Goal: Book appointment/travel/reservation

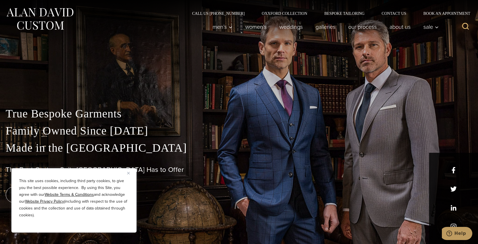
click at [128, 172] on img "Close" at bounding box center [128, 173] width 3 height 3
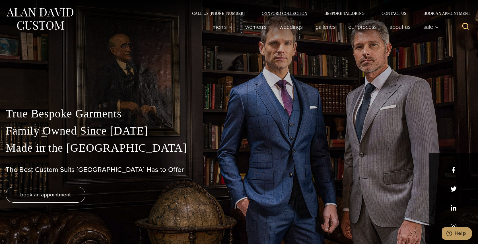
click at [260, 13] on link "Oxxford Collection" at bounding box center [284, 13] width 63 height 4
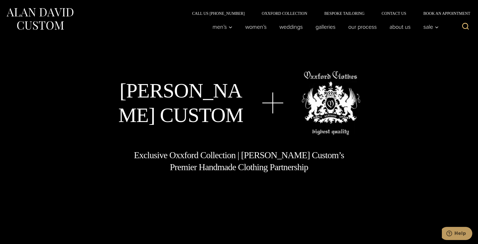
click at [268, 184] on div "Alan David Custom Exclusive Oxxford Collection | Alan David Custom’s Premier Ha…" at bounding box center [239, 122] width 467 height 244
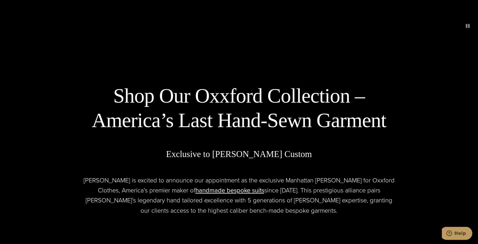
scroll to position [211, 0]
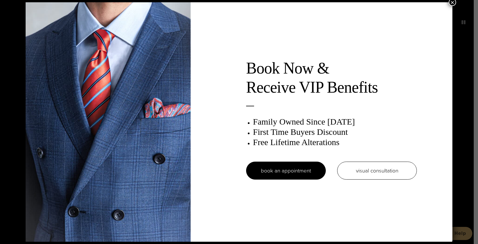
click at [452, 4] on button "×" at bounding box center [452, 2] width 7 height 7
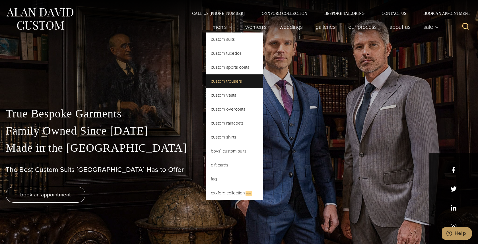
click at [222, 80] on link "Custom Trousers" at bounding box center [234, 81] width 57 height 14
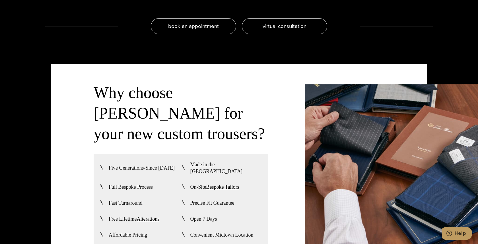
scroll to position [1298, 0]
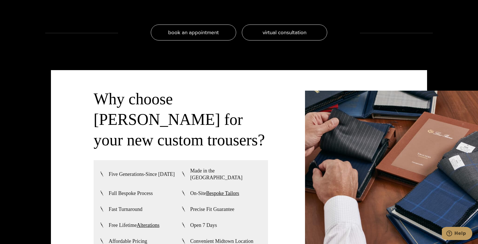
click at [371, 59] on div "Why choose [PERSON_NAME] for your new custom trousers? Five Generations-Since […" at bounding box center [239, 156] width 467 height 229
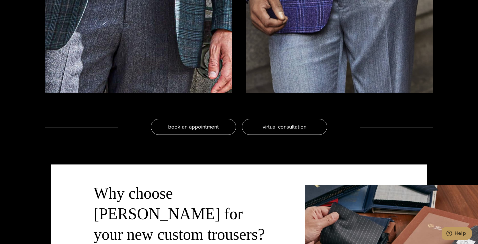
scroll to position [1184, 0]
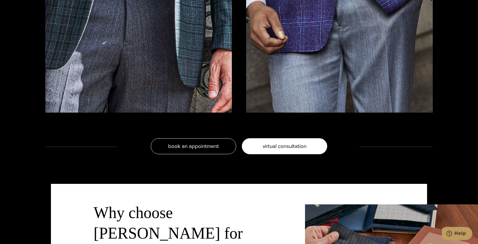
click at [289, 145] on span "virtual consultation" at bounding box center [285, 146] width 44 height 8
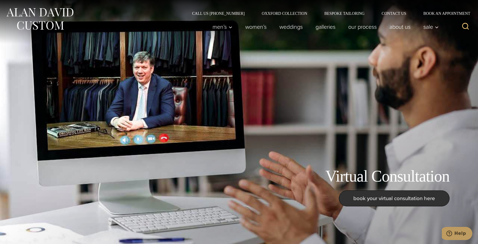
click at [303, 84] on div "Virtual Consultation book your virtual consultation here" at bounding box center [239, 122] width 467 height 244
click at [288, 41] on div "Men’s Custom Suits Custom Tuxedos Custom Sports Coats Custom Trousers Custom Ve…" at bounding box center [239, 29] width 478 height 28
